Goal: Task Accomplishment & Management: Manage account settings

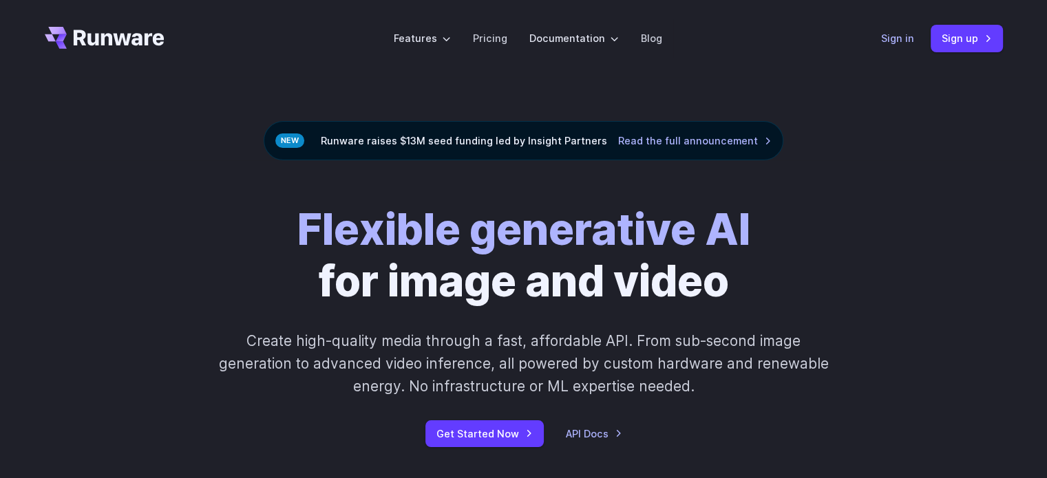
click at [909, 41] on link "Sign in" at bounding box center [897, 38] width 33 height 16
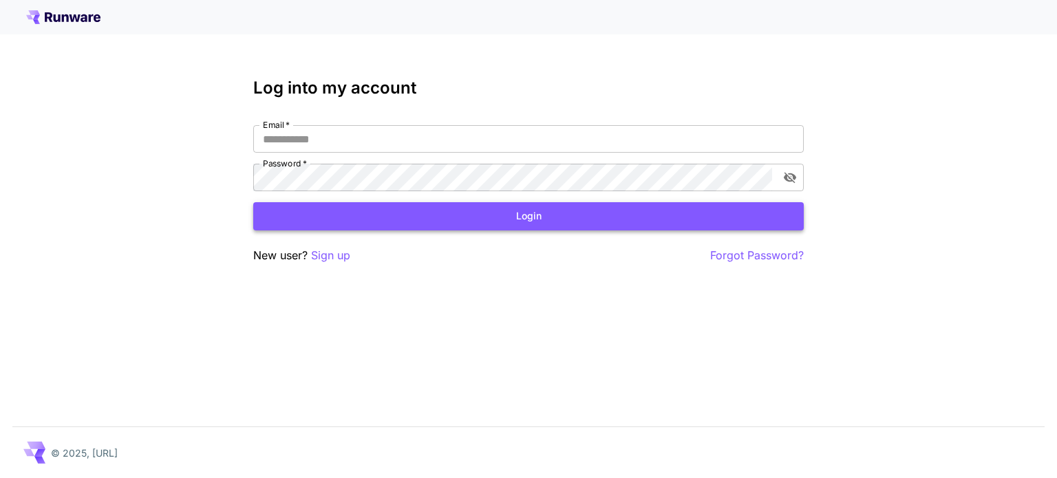
type input "**********"
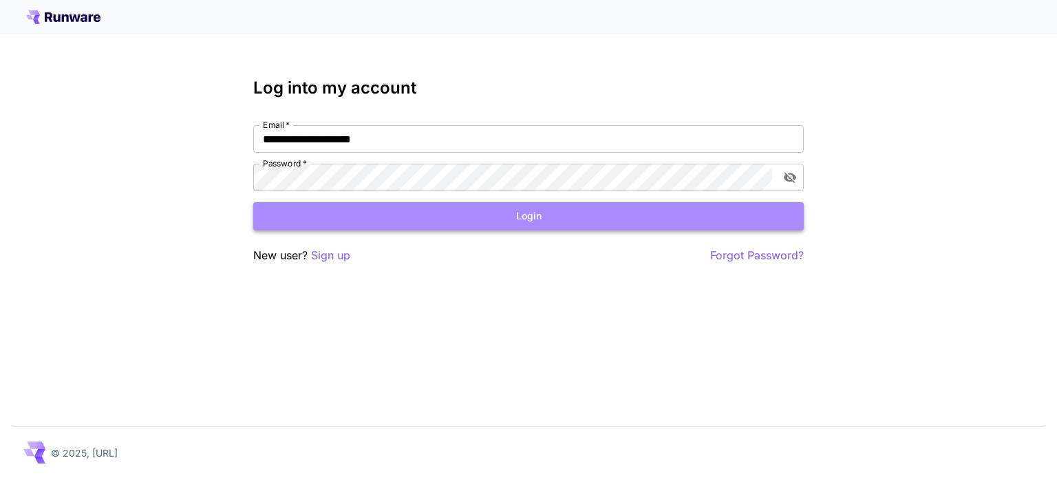
click at [632, 216] on button "Login" at bounding box center [528, 216] width 551 height 28
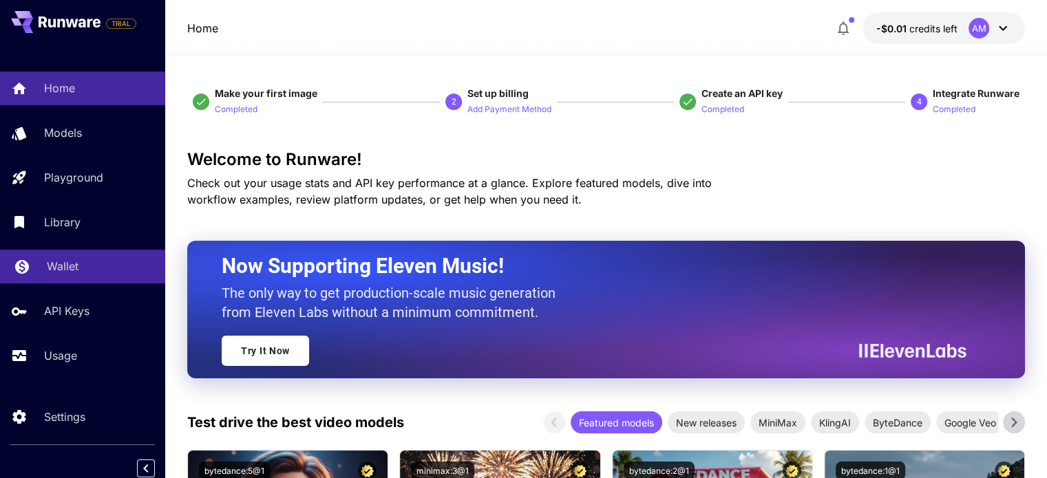
click at [65, 270] on p "Wallet" at bounding box center [63, 266] width 32 height 17
